Goal: Task Accomplishment & Management: Use online tool/utility

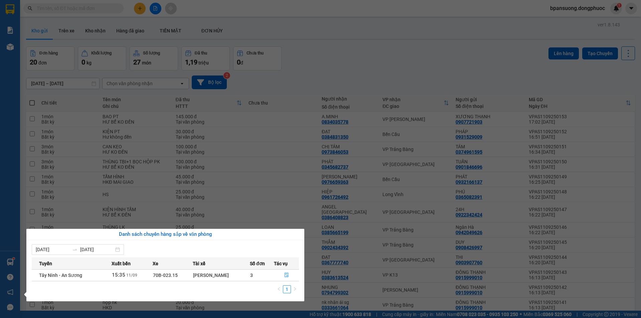
click at [265, 138] on section "Kết quả tìm kiếm ( 1150 ) Bộ lọc Mã ĐH Trạng thái Món hàng Tổng cước Chưa cước …" at bounding box center [320, 159] width 641 height 318
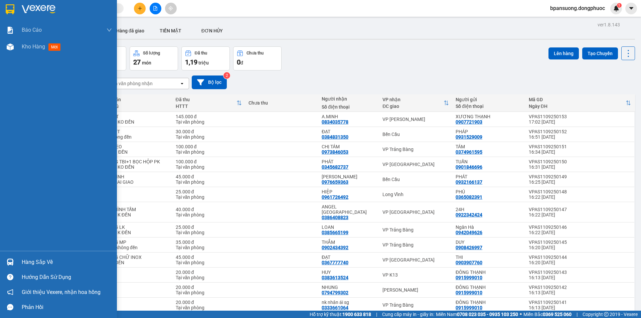
click at [33, 262] on div "Hàng sắp về" at bounding box center [67, 262] width 90 height 10
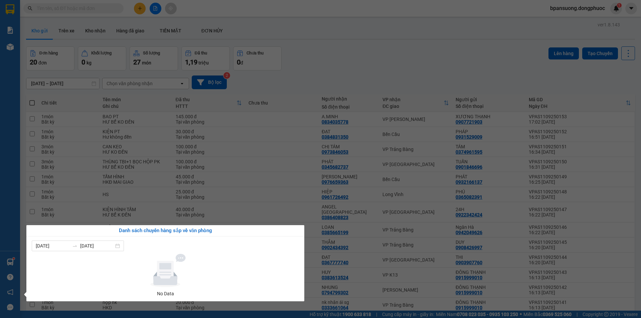
click at [364, 57] on section "Kết quả tìm kiếm ( 1150 ) Bộ lọc Mã ĐH Trạng thái Món hàng Tổng cước Chưa cước …" at bounding box center [320, 159] width 641 height 318
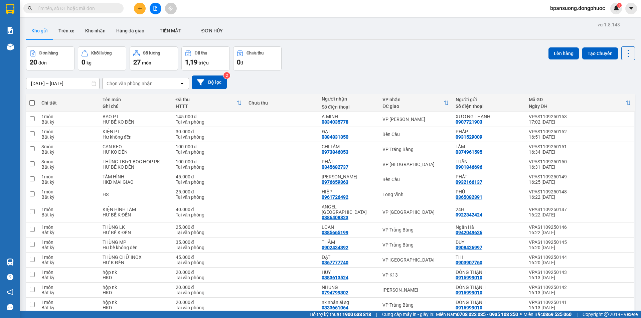
click at [38, 5] on input "text" at bounding box center [76, 8] width 79 height 7
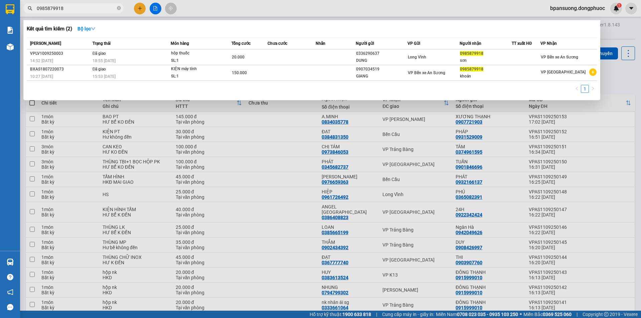
type input "0985879918"
click at [118, 8] on icon "close-circle" at bounding box center [119, 8] width 4 height 4
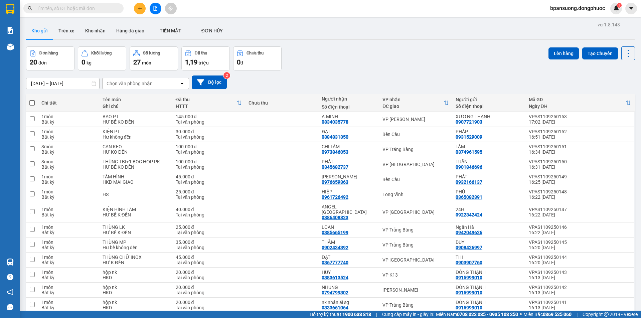
click at [102, 11] on input "text" at bounding box center [76, 8] width 79 height 7
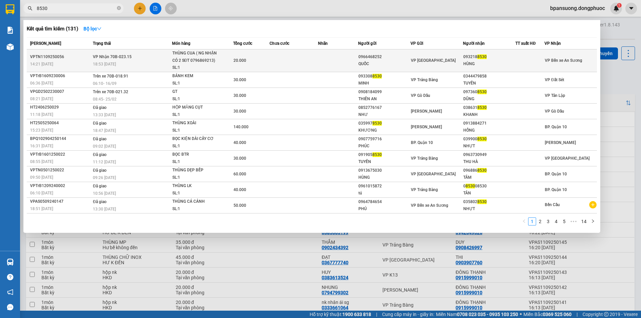
type input "8530"
click at [245, 59] on span "20.000" at bounding box center [240, 60] width 13 height 5
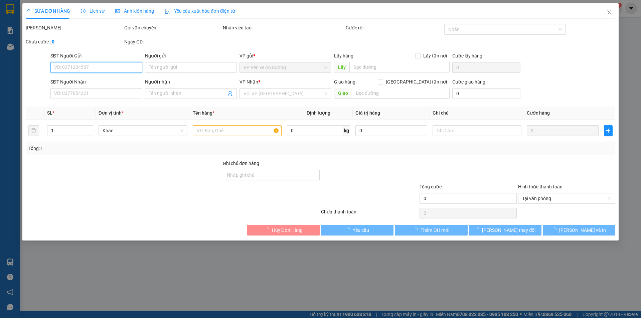
type input "0966468252"
type input "QUỐC"
type input "0932188530"
type input "HÙNG"
type input "20.000"
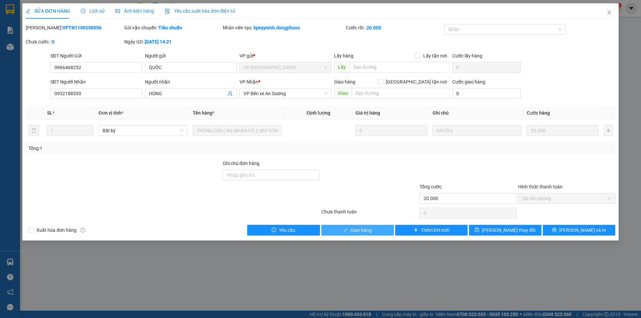
drag, startPoint x: 360, startPoint y: 231, endPoint x: 364, endPoint y: 233, distance: 5.1
click at [363, 233] on span "Giao hàng" at bounding box center [361, 230] width 21 height 7
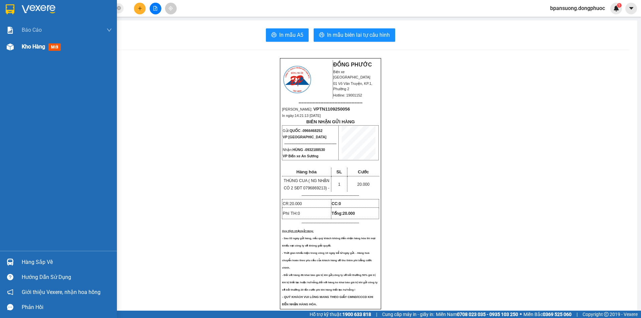
click at [30, 47] on span "Kho hàng" at bounding box center [33, 46] width 23 height 6
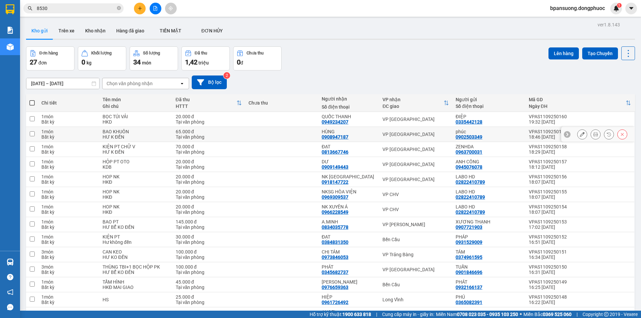
click at [383, 134] on div "VP [GEOGRAPHIC_DATA]" at bounding box center [416, 134] width 67 height 5
checkbox input "true"
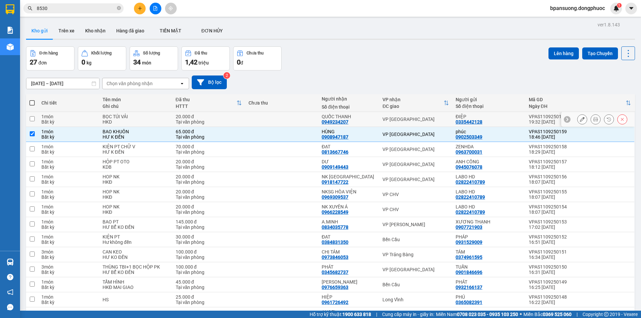
click at [395, 121] on div "VP [GEOGRAPHIC_DATA]" at bounding box center [416, 119] width 67 height 5
checkbox input "true"
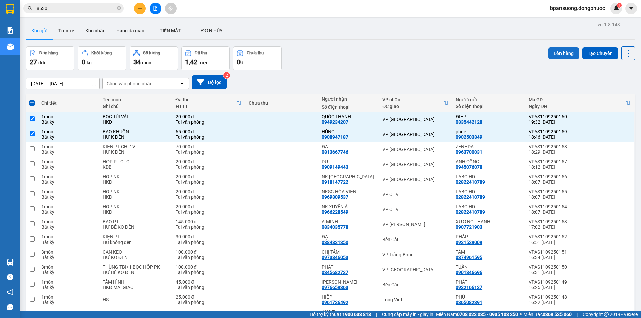
click at [555, 54] on button "Lên hàng" at bounding box center [564, 53] width 30 height 12
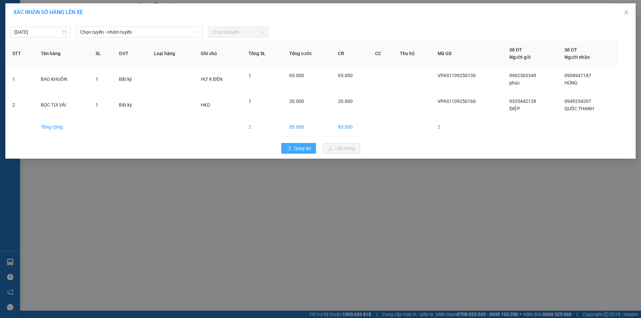
click at [295, 149] on span "Quay lại" at bounding box center [302, 148] width 17 height 7
